Goal: Transaction & Acquisition: Purchase product/service

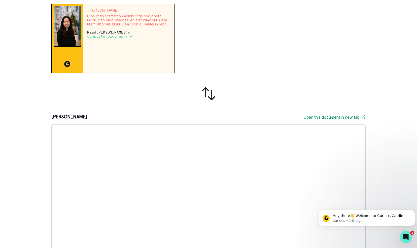
scroll to position [120, 0]
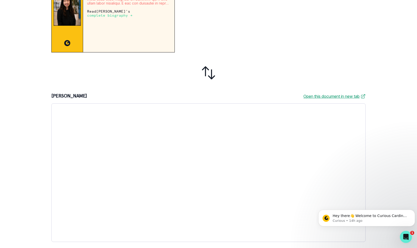
click at [211, 78] on icon at bounding box center [208, 73] width 16 height 16
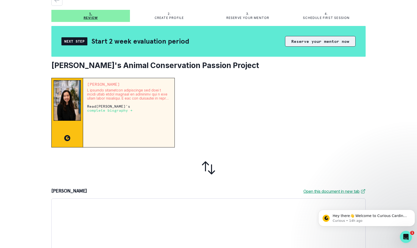
scroll to position [0, 0]
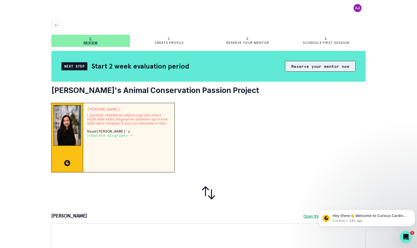
click at [309, 66] on button "Reserve your mentor now" at bounding box center [320, 66] width 71 height 11
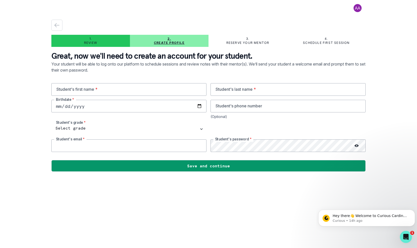
type input "[EMAIL_ADDRESS][DOMAIN_NAME]"
click at [56, 27] on icon "button" at bounding box center [57, 25] width 5 height 4
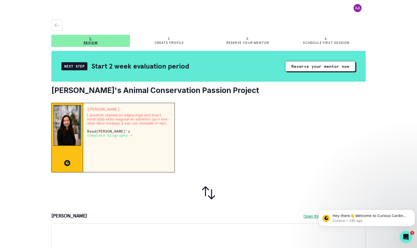
click at [68, 66] on div "Next Step" at bounding box center [74, 66] width 26 height 8
click at [165, 43] on p "Create profile" at bounding box center [169, 43] width 29 height 4
click at [300, 63] on button "Reserve your mentor now" at bounding box center [320, 66] width 71 height 11
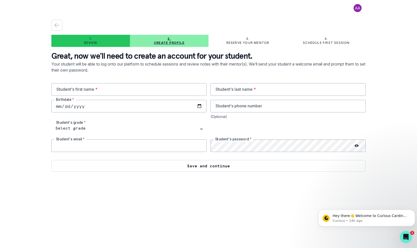
type input "[EMAIL_ADDRESS][DOMAIN_NAME]"
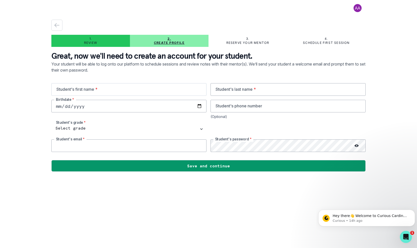
type input "[EMAIL_ADDRESS][DOMAIN_NAME]"
click at [119, 84] on input "text" at bounding box center [128, 89] width 155 height 13
click at [110, 93] on input "text" at bounding box center [128, 89] width 155 height 13
type input "[PERSON_NAME]"
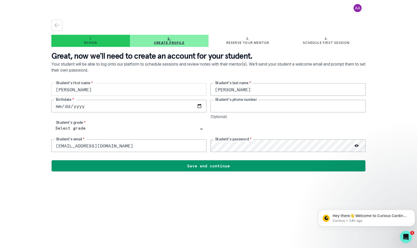
type input "6464205482"
click at [146, 103] on input "date" at bounding box center [128, 106] width 155 height 13
type input "[DATE]"
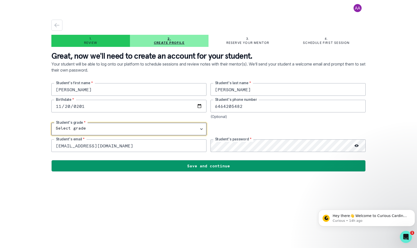
click at [147, 130] on select "Select grade 1st Grade 2nd Grade 3rd Grade 4th Grade 5th Grade 6th Grade 7th Gr…" at bounding box center [128, 129] width 155 height 13
select select "10th Grade"
click at [51, 123] on select "Select grade 1st Grade 2nd Grade 3rd Grade 4th Grade 5th Grade 6th Grade 7th Gr…" at bounding box center [128, 129] width 155 height 13
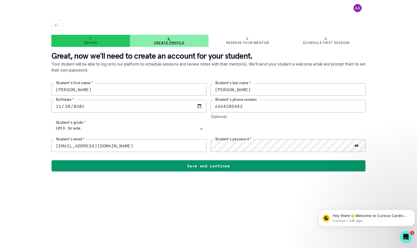
click at [359, 145] on div at bounding box center [357, 145] width 18 height 13
click at [356, 144] on icon at bounding box center [357, 146] width 4 height 4
click at [128, 148] on input "[EMAIL_ADDRESS][DOMAIN_NAME]" at bounding box center [128, 145] width 155 height 13
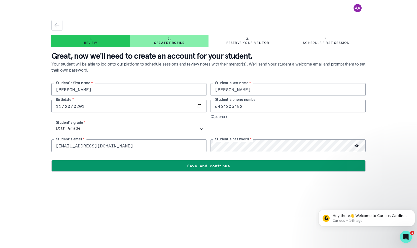
drag, startPoint x: 124, startPoint y: 144, endPoint x: 6, endPoint y: 145, distance: 118.1
click at [6, 145] on div "1. Review 2. Create profile 3. Reserve your mentor 4. Schedule first session Gr…" at bounding box center [208, 124] width 417 height 248
drag, startPoint x: 130, startPoint y: 148, endPoint x: 134, endPoint y: 148, distance: 3.3
click at [131, 148] on input "[EMAIL_ADDRESS][DOMAIN_NAME]" at bounding box center [128, 145] width 155 height 13
click at [133, 146] on input "[EMAIL_ADDRESS][DOMAIN_NAME]" at bounding box center [128, 145] width 155 height 13
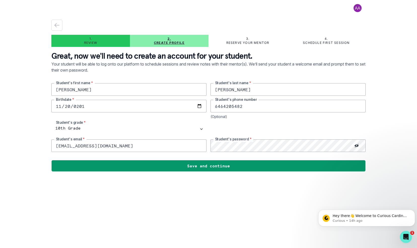
drag, startPoint x: 188, startPoint y: 197, endPoint x: 192, endPoint y: 197, distance: 4.0
click at [189, 197] on main "1. Review 2. Create profile 3. Reserve your mentor 4. Schedule first session Gr…" at bounding box center [208, 124] width 322 height 248
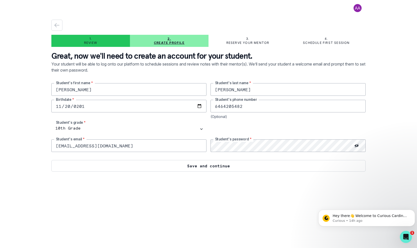
click at [222, 166] on button "Save and continue" at bounding box center [208, 166] width 314 height 12
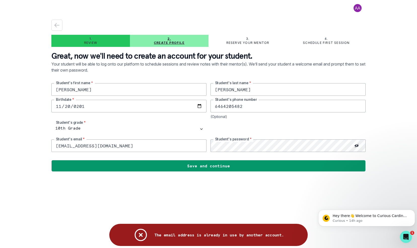
drag, startPoint x: 258, startPoint y: 190, endPoint x: 248, endPoint y: 180, distance: 13.9
click at [262, 191] on main "1. Review 2. Create profile 3. Reserve your mentor 4. Schedule first session Gr…" at bounding box center [208, 124] width 322 height 248
drag, startPoint x: 139, startPoint y: 142, endPoint x: 147, endPoint y: 142, distance: 7.6
click at [141, 142] on input "[EMAIL_ADDRESS][DOMAIN_NAME]" at bounding box center [128, 145] width 155 height 13
drag, startPoint x: 145, startPoint y: 143, endPoint x: 31, endPoint y: 143, distance: 114.3
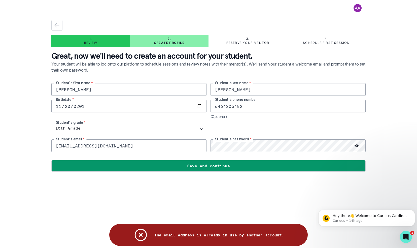
click at [31, 143] on div "1. Review 2. Create profile 3. Reserve your mentor 4. Schedule first session Gr…" at bounding box center [208, 124] width 417 height 248
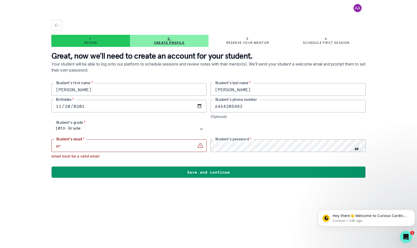
type input "[EMAIL_ADDRESS][DOMAIN_NAME]"
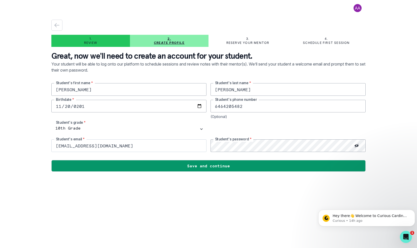
click at [178, 146] on div "[PERSON_NAME]'s first name * [PERSON_NAME] Student's last name * [DEMOGRAPHIC_D…" at bounding box center [208, 117] width 314 height 69
drag, startPoint x: 161, startPoint y: 200, endPoint x: 165, endPoint y: 202, distance: 4.1
click at [162, 200] on main "1. Review 2. Create profile 3. Reserve your mentor 4. Schedule first session Gr…" at bounding box center [208, 124] width 322 height 248
drag, startPoint x: 263, startPoint y: 103, endPoint x: 196, endPoint y: 104, distance: 66.7
click at [196, 104] on div "[PERSON_NAME]'s first name * [PERSON_NAME] Student's last name * [DEMOGRAPHIC_D…" at bounding box center [208, 117] width 314 height 69
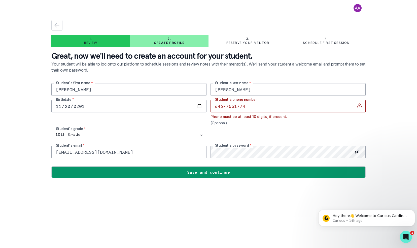
drag, startPoint x: 235, startPoint y: 105, endPoint x: 271, endPoint y: 117, distance: 37.8
click at [240, 106] on input "646-7551774" at bounding box center [288, 106] width 155 height 13
click at [295, 137] on div at bounding box center [288, 135] width 155 height 13
click at [227, 105] on input "[PHONE_NUMBER]" at bounding box center [288, 106] width 155 height 13
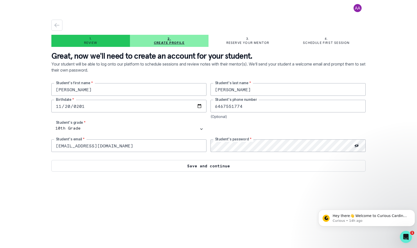
type input "6467551774"
click at [238, 165] on button "Save and continue" at bounding box center [208, 166] width 314 height 12
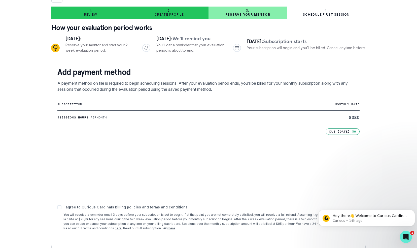
scroll to position [39, 0]
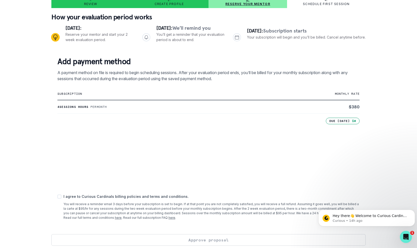
click at [107, 106] on p "Per month" at bounding box center [98, 107] width 17 height 4
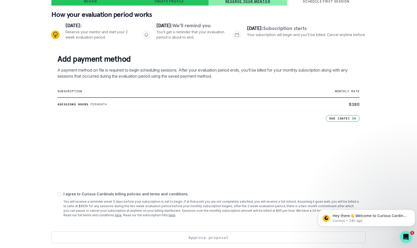
scroll to position [43, 0]
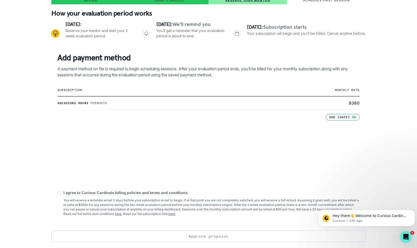
click at [58, 191] on span at bounding box center [59, 193] width 4 height 4
click at [57, 193] on input "checkbox" at bounding box center [57, 193] width 0 height 0
checkbox input "true"
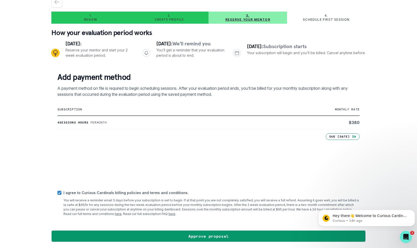
scroll to position [23, 0]
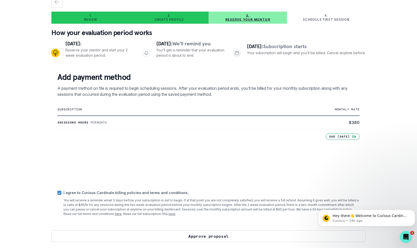
click at [225, 236] on button "Approve proposal" at bounding box center [208, 236] width 314 height 12
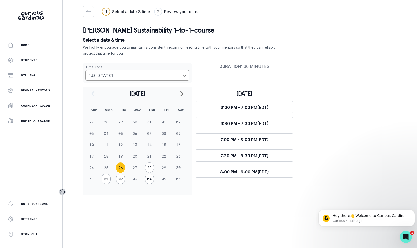
click at [166, 209] on main "1 Select a date & time 2 Review your dates Continue [PERSON_NAME] Sustainabilit…" at bounding box center [240, 124] width 322 height 248
click at [252, 106] on span "6:00 PM - 7:00 PM (EDT)" at bounding box center [244, 107] width 48 height 5
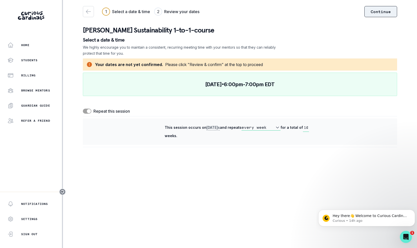
click at [377, 14] on button "Continue" at bounding box center [380, 11] width 33 height 11
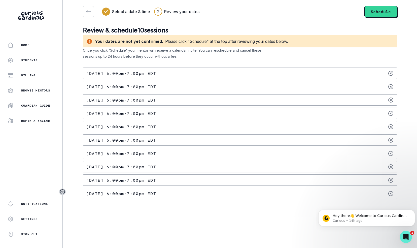
click at [261, 237] on main "Select a date & time 2 Review your dates Schedule Review & schedule 10 sessions…" at bounding box center [240, 124] width 322 height 248
click at [377, 13] on button "Schedule" at bounding box center [380, 11] width 33 height 11
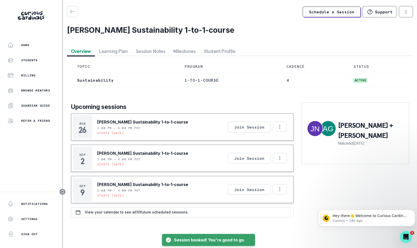
click at [300, 217] on div "Upcoming sessions [DATE] [PERSON_NAME] Sustainability 1-to-1-course 3:00 PM - 4…" at bounding box center [240, 159] width 338 height 115
click at [160, 214] on p "View your calendar to see all 10 future scheduled sessions." at bounding box center [137, 212] width 104 height 4
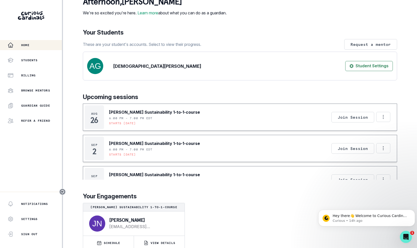
scroll to position [31, 0]
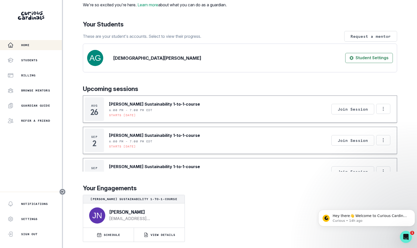
click at [252, 198] on div "[PERSON_NAME] Sustainability 1-to-1-course [PERSON_NAME] [EMAIL_ADDRESS][DOMAIN…" at bounding box center [240, 218] width 314 height 47
click at [381, 109] on icon "Options" at bounding box center [384, 109] width 6 height 6
click at [221, 111] on div "[DATE] [PERSON_NAME] Sustainability 1-to-1-course 6:00 PM - 7:00 PM EDT Starts …" at bounding box center [240, 108] width 314 height 27
drag, startPoint x: 92, startPoint y: 104, endPoint x: 161, endPoint y: 108, distance: 69.4
click at [161, 108] on div "[DATE] [PERSON_NAME] Sustainability 1-to-1-course 6:00 PM - 7:00 PM EDT Starts …" at bounding box center [142, 109] width 115 height 24
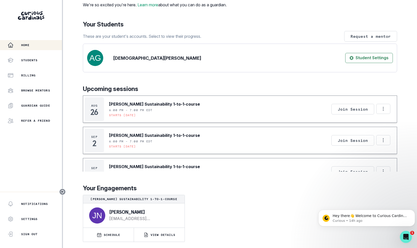
click at [253, 189] on p "Your Engagements" at bounding box center [240, 188] width 314 height 9
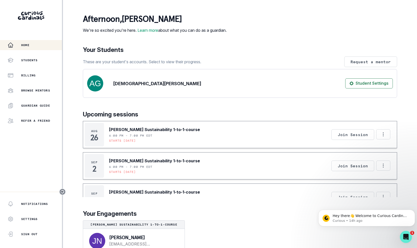
drag, startPoint x: 117, startPoint y: 131, endPoint x: 147, endPoint y: 155, distance: 38.4
copy div "[DATE] [PERSON_NAME] Sustainability 1-to-1-course 6:00 PM - 7:00 PM EDT Starts …"
